Goal: Transaction & Acquisition: Obtain resource

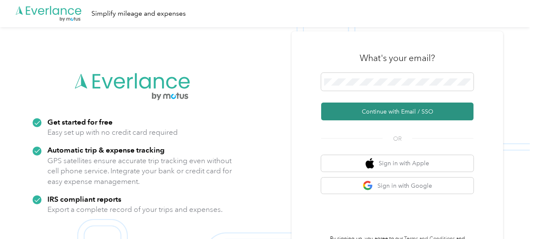
click at [390, 113] on button "Continue with Email / SSO" at bounding box center [397, 111] width 152 height 18
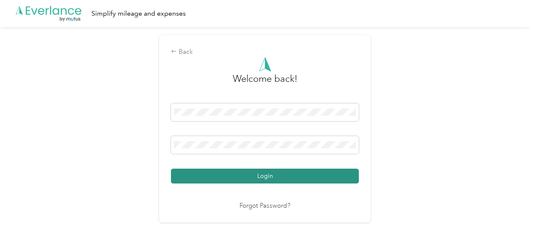
click at [266, 178] on button "Login" at bounding box center [265, 175] width 188 height 15
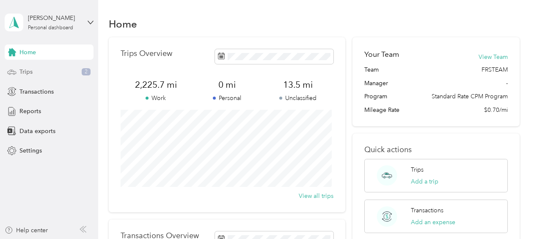
click at [44, 74] on div "Trips 2" at bounding box center [49, 71] width 89 height 15
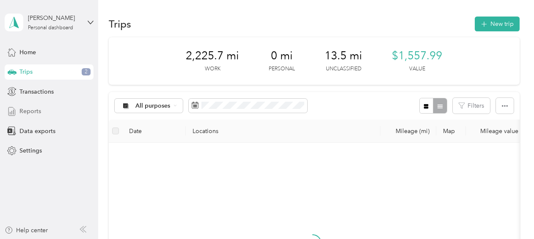
click at [31, 108] on span "Reports" at bounding box center [30, 111] width 22 height 9
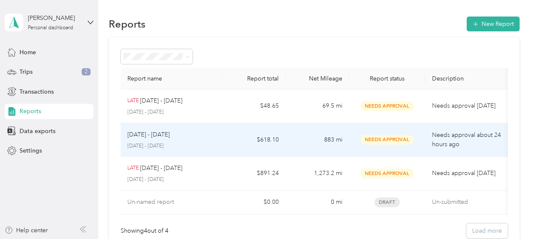
scroll to position [42, 0]
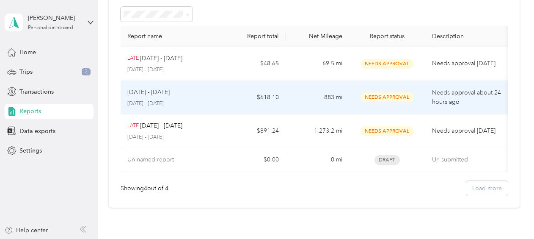
click at [230, 100] on td "$618.10" at bounding box center [253, 98] width 63 height 34
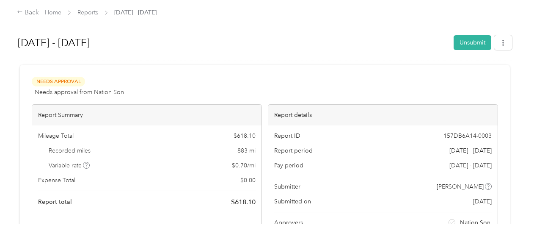
click at [246, 59] on div at bounding box center [265, 61] width 494 height 9
click at [504, 44] on icon "button" at bounding box center [503, 43] width 6 height 6
click at [493, 71] on div "Download" at bounding box center [479, 73] width 50 height 9
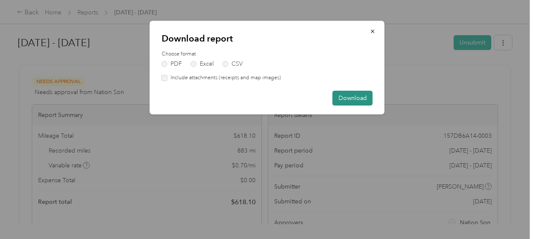
click at [348, 97] on button "Download" at bounding box center [353, 98] width 40 height 15
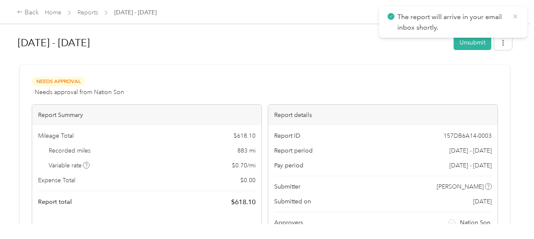
click at [517, 16] on icon at bounding box center [515, 17] width 7 height 8
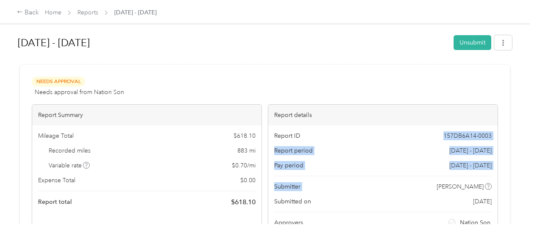
drag, startPoint x: 394, startPoint y: 186, endPoint x: 393, endPoint y: 204, distance: 17.9
click at [393, 204] on div "Report ID 157DB6A14-0003 Report period [DATE] - [DATE] Pay period [DATE] - [DAT…" at bounding box center [382, 181] width 229 height 113
